Goal: Task Accomplishment & Management: Manage account settings

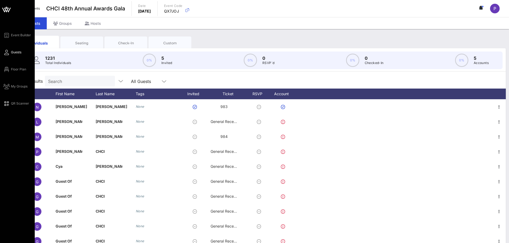
click at [15, 50] on span "Guests" at bounding box center [16, 52] width 10 height 5
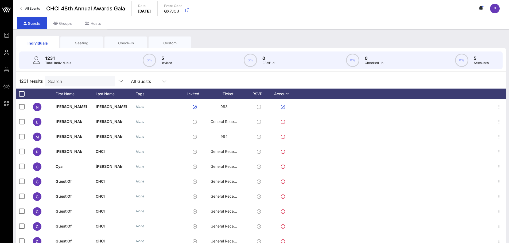
click at [83, 81] on input "Search" at bounding box center [79, 81] width 62 height 7
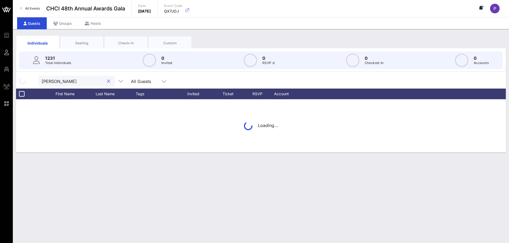
type input "maldonado"
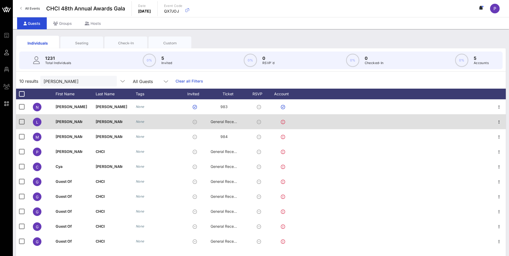
scroll to position [9, 0]
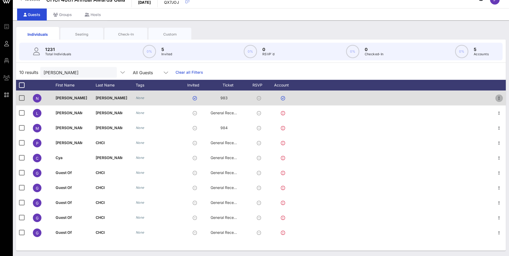
click at [500, 98] on icon "button" at bounding box center [499, 98] width 6 height 6
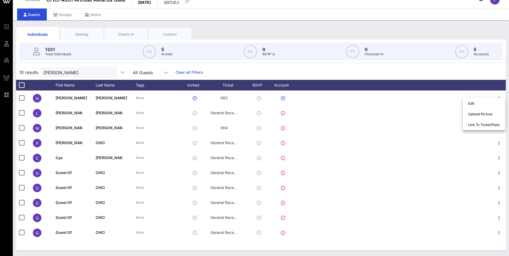
click at [453, 69] on div "10 results maldonado All Guests Clear all Filters" at bounding box center [260, 72] width 489 height 15
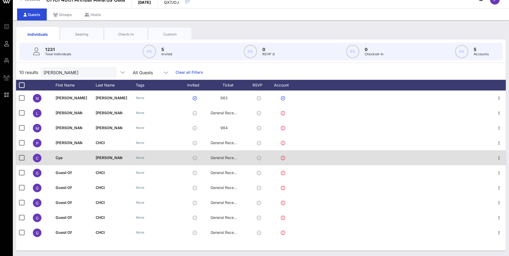
scroll to position [0, 0]
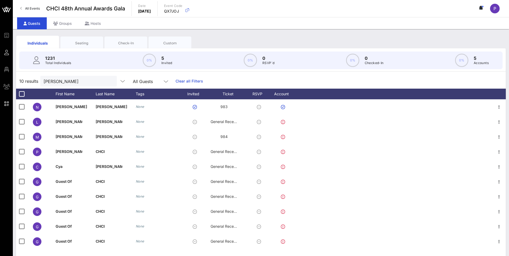
click at [85, 43] on div "Seating" at bounding box center [81, 43] width 35 height 5
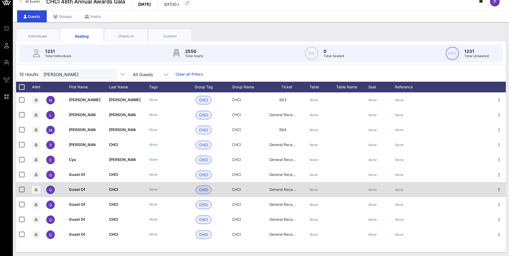
scroll to position [9, 0]
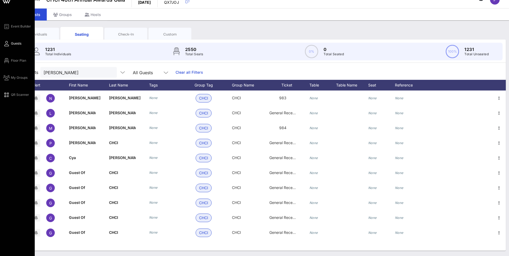
click at [13, 40] on div "Event Builder Guests Floor Plan My Groups QR Scanner" at bounding box center [19, 60] width 32 height 75
click at [13, 42] on span "Guests" at bounding box center [16, 43] width 10 height 5
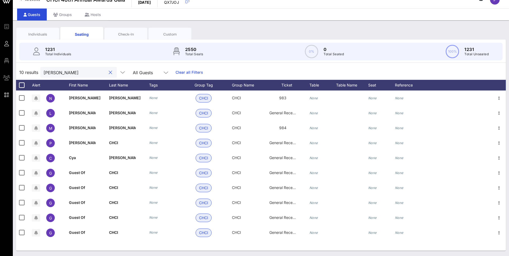
drag, startPoint x: 80, startPoint y: 71, endPoint x: 28, endPoint y: 71, distance: 51.5
click at [28, 71] on div "10 results maldonado All Guests Clear all Filters" at bounding box center [260, 72] width 489 height 15
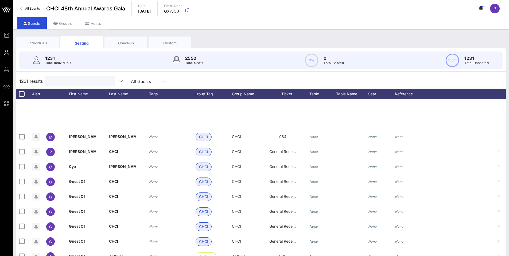
scroll to position [107, 0]
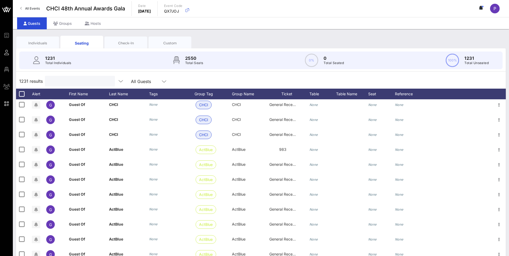
click at [35, 43] on div "Individuals" at bounding box center [37, 43] width 35 height 5
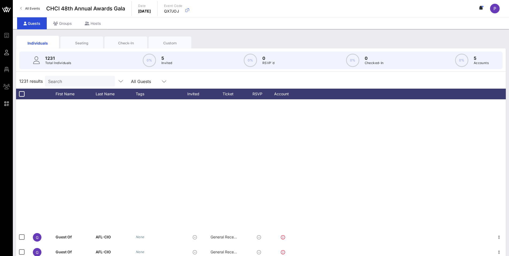
scroll to position [427, 0]
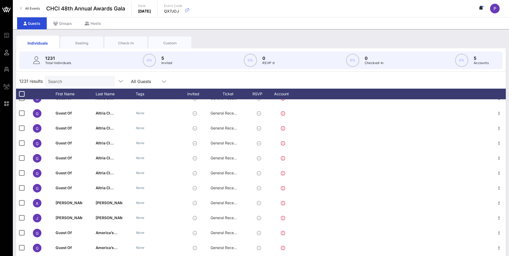
click at [82, 43] on div "Seating" at bounding box center [81, 43] width 35 height 5
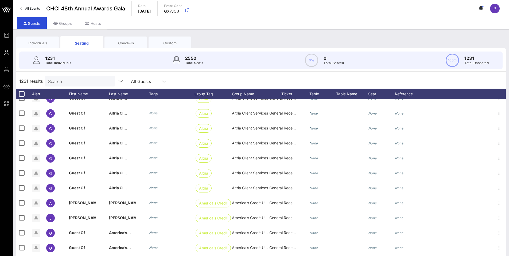
click at [124, 41] on div "Check-In" at bounding box center [125, 43] width 35 height 5
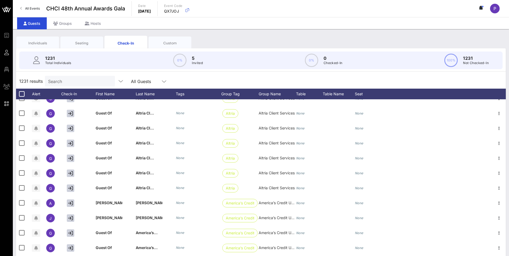
click at [171, 45] on div "Custom" at bounding box center [169, 43] width 35 height 5
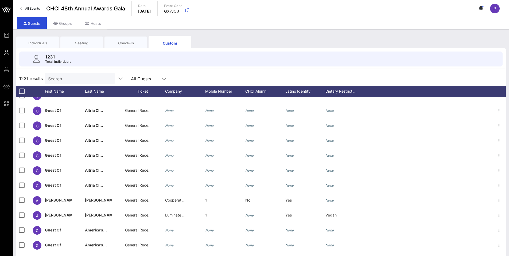
click at [178, 44] on div "Custom" at bounding box center [169, 43] width 35 height 6
click at [162, 81] on icon at bounding box center [164, 79] width 5 height 6
click at [177, 72] on div "1231 results Search All Guests" at bounding box center [260, 78] width 489 height 15
click at [37, 43] on div "Individuals" at bounding box center [37, 43] width 35 height 5
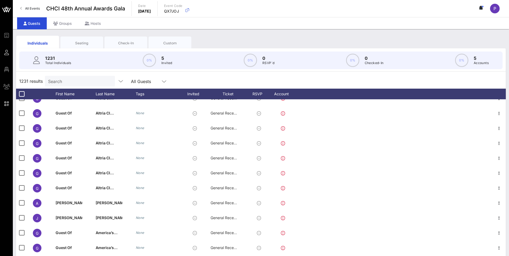
click at [117, 43] on div "Check-In" at bounding box center [125, 43] width 35 height 5
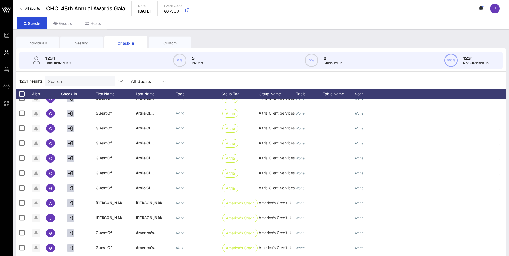
click at [167, 49] on div "1231 Total Individuals 0% 5 Invited 0% 0 Checked-In 100% 1231 Not Checked-In" at bounding box center [261, 60] width 496 height 24
click at [172, 46] on div "Custom" at bounding box center [169, 42] width 43 height 13
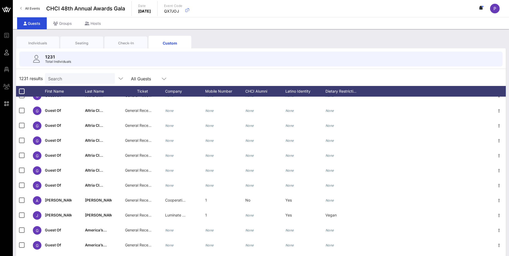
click at [116, 44] on div "Check-In" at bounding box center [125, 43] width 35 height 5
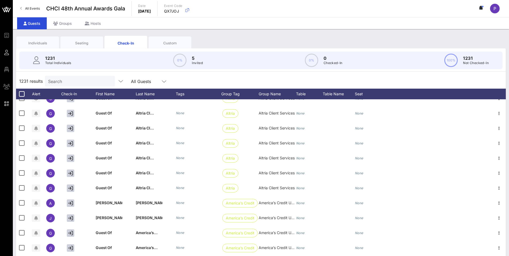
click at [171, 44] on div "Custom" at bounding box center [169, 43] width 35 height 5
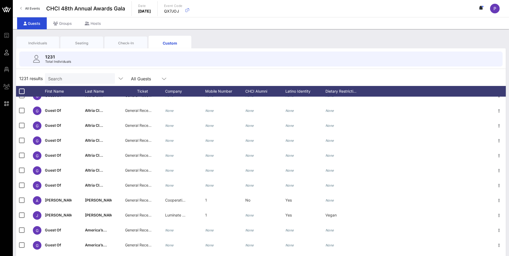
click at [125, 44] on div "Check-In" at bounding box center [125, 43] width 35 height 5
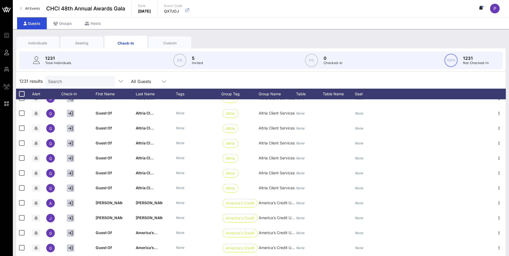
click at [87, 45] on div "Seating" at bounding box center [81, 43] width 35 height 5
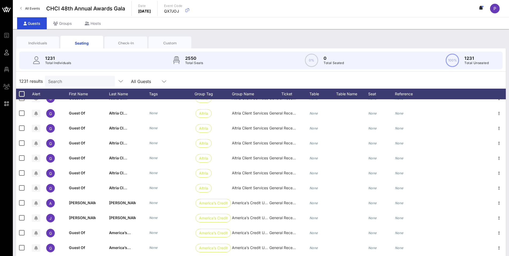
click at [118, 45] on div "Check-In" at bounding box center [125, 43] width 35 height 5
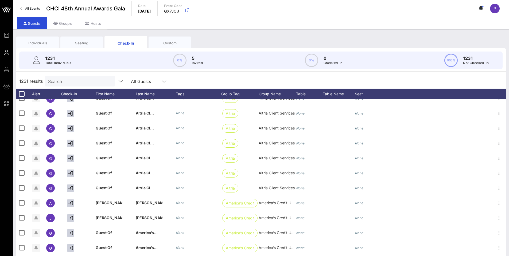
click at [159, 42] on div "Custom" at bounding box center [169, 43] width 35 height 5
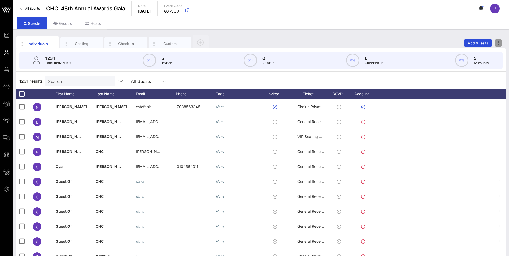
click at [497, 42] on span "button" at bounding box center [498, 43] width 6 height 4
click at [433, 40] on div "Individuals Seating Check-In Custom Add Guests" at bounding box center [260, 42] width 489 height 17
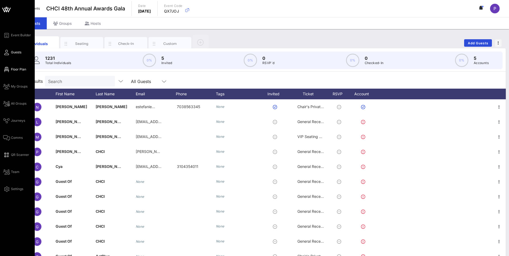
click at [13, 71] on span "Floor Plan" at bounding box center [18, 69] width 15 height 5
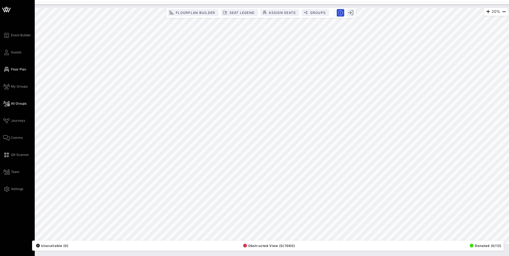
click at [14, 107] on link "All Groups" at bounding box center [14, 103] width 23 height 6
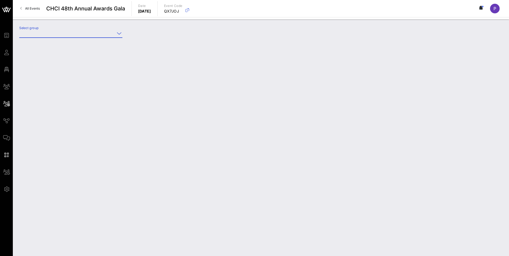
click at [79, 34] on input "Select group" at bounding box center [67, 33] width 96 height 9
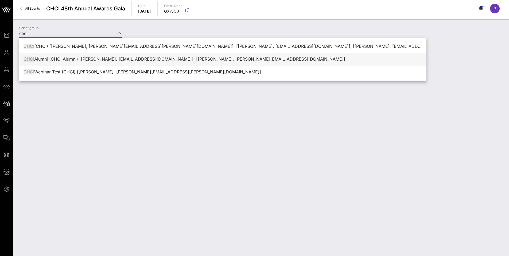
click at [115, 61] on div "CHCI Alumni (CHCI Alumni) [[PERSON_NAME], [EMAIL_ADDRESS][DOMAIN_NAME]]; [[PERS…" at bounding box center [222, 59] width 398 height 5
type input "CHCI Alumni (CHCI Alumni) [[PERSON_NAME], [EMAIL_ADDRESS][DOMAIN_NAME]]; [[PERS…"
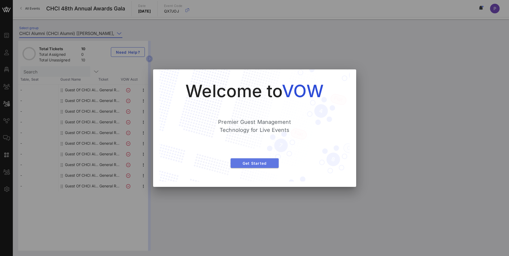
click at [265, 163] on span "Get Started" at bounding box center [255, 163] width 40 height 5
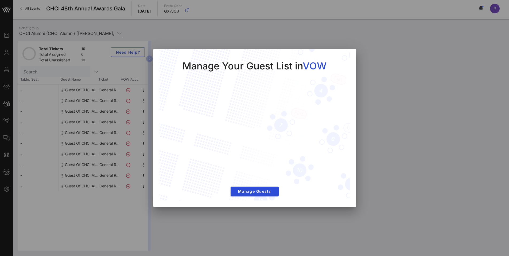
click at [373, 177] on div at bounding box center [254, 128] width 509 height 256
click at [351, 56] on div "Manage Your Guest List in VOW Manage Guests" at bounding box center [254, 128] width 203 height 158
click at [377, 49] on div at bounding box center [254, 128] width 509 height 256
click at [242, 194] on button "Manage Guests" at bounding box center [254, 192] width 48 height 10
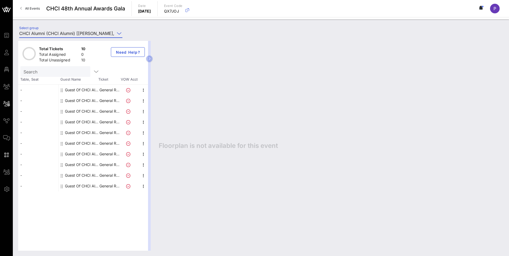
scroll to position [0, 115]
click at [150, 57] on icon "button" at bounding box center [149, 58] width 2 height 3
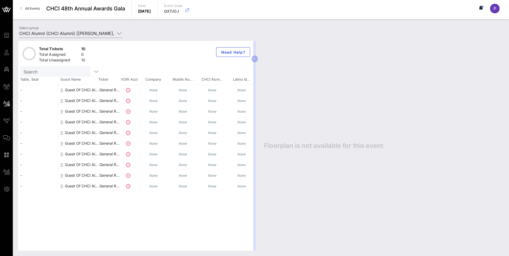
scroll to position [0, 41]
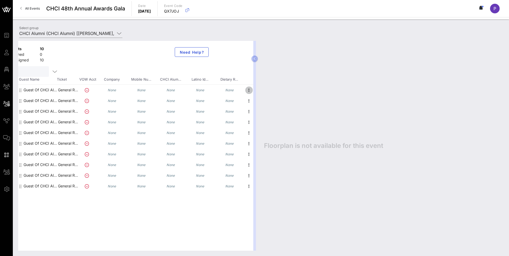
click at [248, 90] on icon "button" at bounding box center [249, 90] width 6 height 6
click at [259, 91] on div "Edit" at bounding box center [277, 92] width 41 height 4
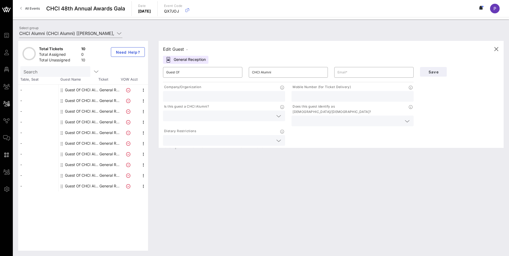
scroll to position [0, 0]
